Goal: Use online tool/utility: Utilize a website feature to perform a specific function

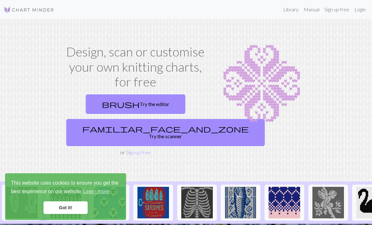
click at [160, 127] on link "familiar_face_and_zone Try the scanner" at bounding box center [165, 132] width 199 height 27
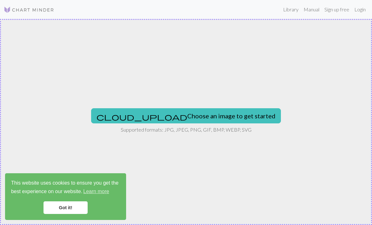
click at [210, 114] on button "cloud_upload Choose an image to get started" at bounding box center [186, 115] width 190 height 15
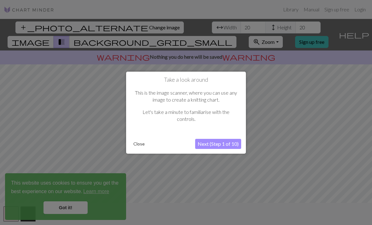
click at [226, 145] on button "Next (Step 1 of 10)" at bounding box center [218, 144] width 46 height 10
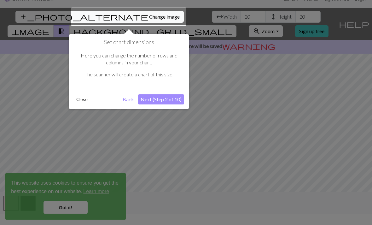
scroll to position [12, 0]
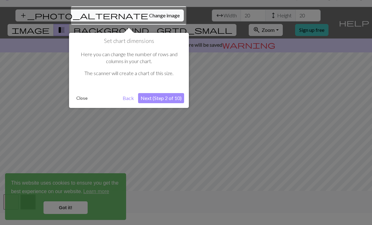
click at [180, 99] on button "Next (Step 2 of 10)" at bounding box center [161, 98] width 46 height 10
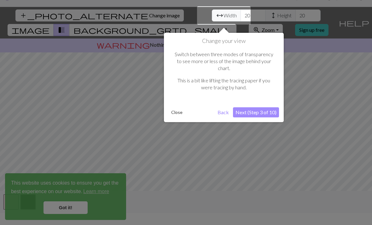
click at [274, 107] on button "Next (Step 3 of 10)" at bounding box center [256, 112] width 46 height 10
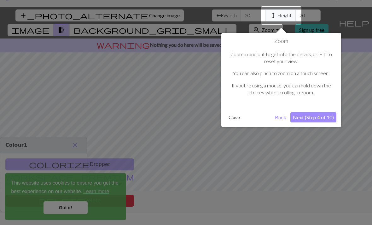
click at [330, 115] on button "Next (Step 4 of 10)" at bounding box center [313, 117] width 46 height 10
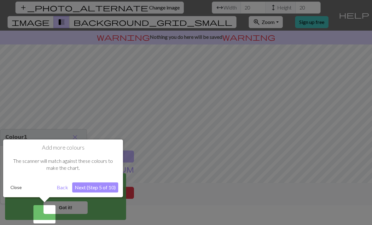
scroll to position [20, 0]
click at [110, 188] on button "Next (Step 5 of 10)" at bounding box center [95, 187] width 46 height 10
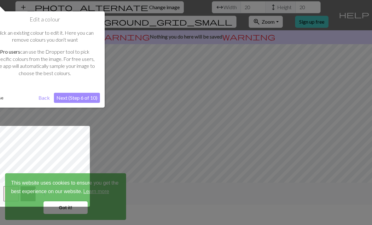
click at [83, 97] on button "Next (Step 6 of 10)" at bounding box center [77, 98] width 46 height 10
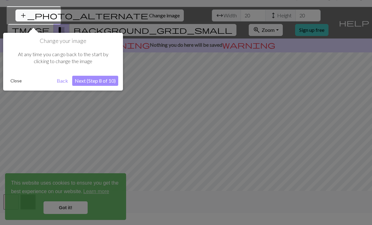
click at [108, 84] on button "Next (Step 8 of 10)" at bounding box center [95, 81] width 46 height 10
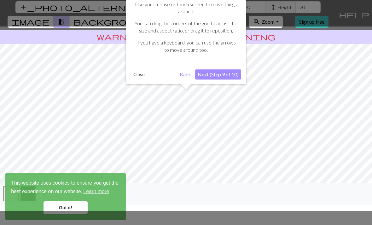
click at [233, 72] on button "Next (Step 9 of 10)" at bounding box center [218, 74] width 46 height 10
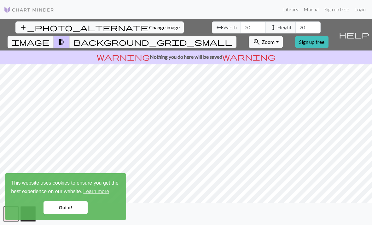
click at [223, 24] on span "Width" at bounding box center [229, 28] width 13 height 8
click at [240, 21] on input "20" at bounding box center [252, 27] width 25 height 12
type input "2"
type input "60"
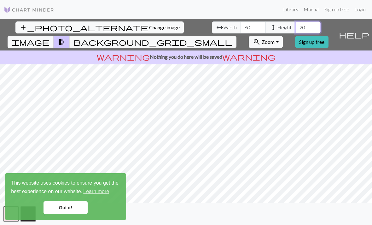
click at [295, 21] on input "20" at bounding box center [307, 27] width 25 height 12
type input "2"
type input "45"
click at [30, 21] on button "add_photo_alternate Change image" at bounding box center [99, 27] width 168 height 12
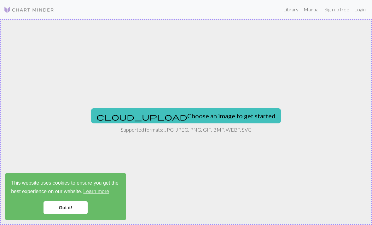
scroll to position [0, 0]
click at [229, 116] on button "cloud_upload Choose an image to get started" at bounding box center [186, 115] width 190 height 15
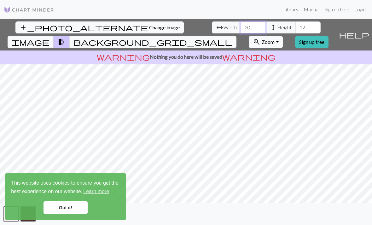
click at [240, 28] on input "20" at bounding box center [252, 27] width 25 height 12
type input "2"
type input "60"
click at [295, 26] on input "12" at bounding box center [307, 27] width 25 height 12
type input "1"
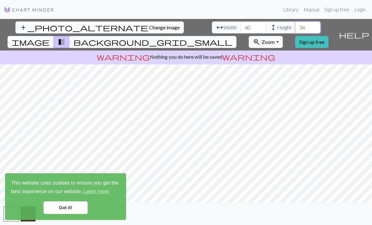
type input "36"
click at [240, 26] on input "60" at bounding box center [252, 27] width 25 height 12
click at [240, 33] on input "60" at bounding box center [252, 27] width 25 height 12
type input "65"
click at [295, 29] on input "36" at bounding box center [307, 27] width 25 height 12
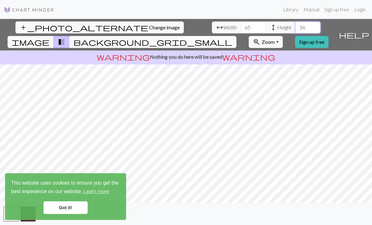
type input "3"
type input "40"
click at [76, 207] on link "Got it!" at bounding box center [65, 207] width 44 height 13
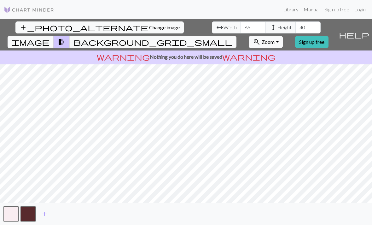
click at [232, 38] on span "background_grid_small" at bounding box center [152, 42] width 159 height 9
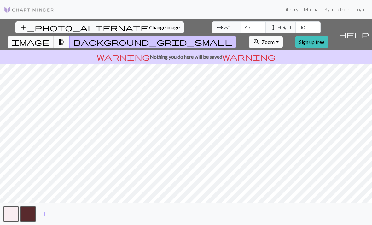
click at [232, 38] on span "background_grid_small" at bounding box center [152, 42] width 159 height 9
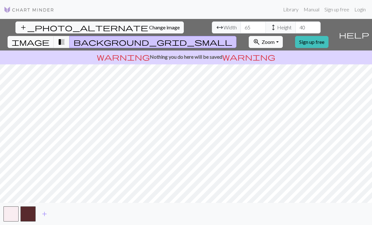
click at [49, 38] on span "image" at bounding box center [31, 42] width 38 height 9
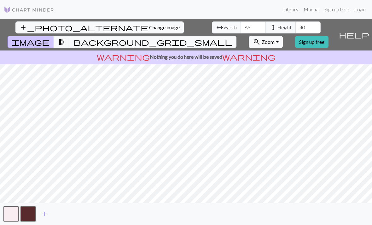
click at [70, 36] on button "transition_fade" at bounding box center [62, 42] width 16 height 12
click at [232, 38] on span "background_grid_small" at bounding box center [152, 42] width 159 height 9
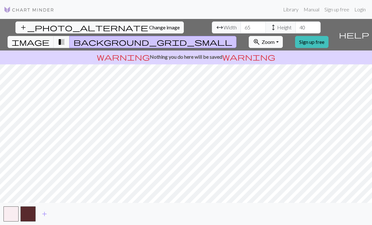
click at [232, 38] on span "background_grid_small" at bounding box center [152, 42] width 159 height 9
click at [65, 38] on span "transition_fade" at bounding box center [62, 42] width 8 height 9
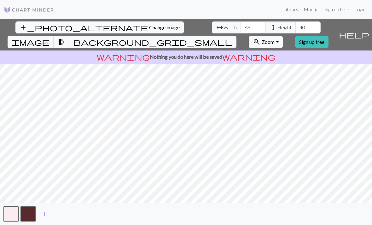
click at [65, 38] on span "transition_fade" at bounding box center [62, 42] width 8 height 9
click at [54, 36] on button "image" at bounding box center [31, 42] width 46 height 12
click at [49, 38] on span "image" at bounding box center [31, 42] width 38 height 9
click at [65, 38] on span "transition_fade" at bounding box center [62, 42] width 8 height 9
click at [232, 38] on span "background_grid_small" at bounding box center [152, 42] width 159 height 9
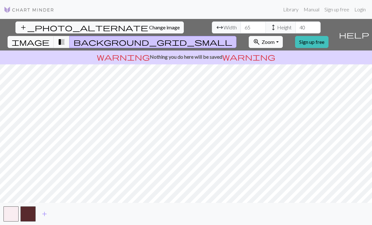
click at [65, 38] on span "transition_fade" at bounding box center [62, 42] width 8 height 9
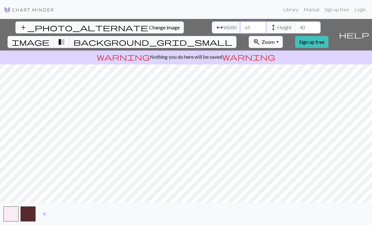
click at [240, 26] on input "65" at bounding box center [252, 27] width 25 height 12
type input "6"
click at [240, 24] on input "50" at bounding box center [252, 27] width 25 height 12
type input "5"
type input "40"
